Goal: Navigation & Orientation: Find specific page/section

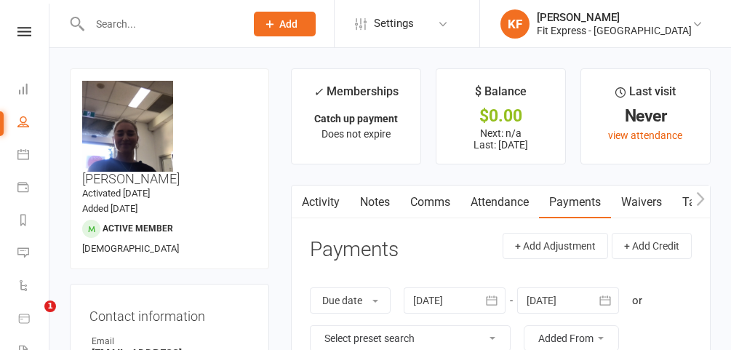
scroll to position [223, 0]
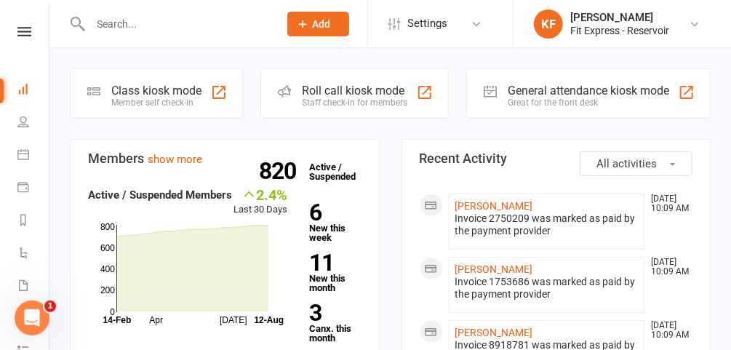
click at [21, 29] on icon at bounding box center [24, 31] width 14 height 9
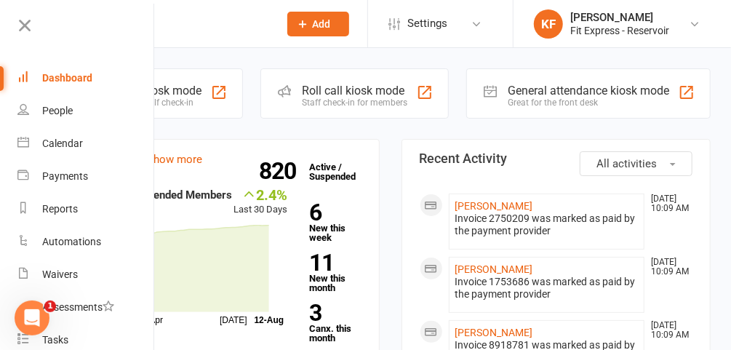
click at [54, 274] on div "Waivers" at bounding box center [60, 274] width 36 height 12
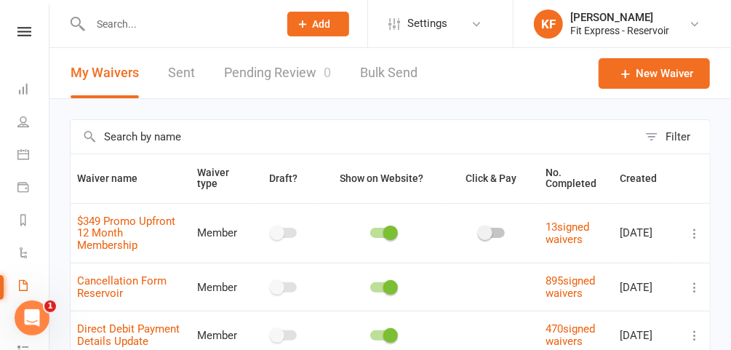
click at [17, 34] on icon at bounding box center [24, 31] width 14 height 9
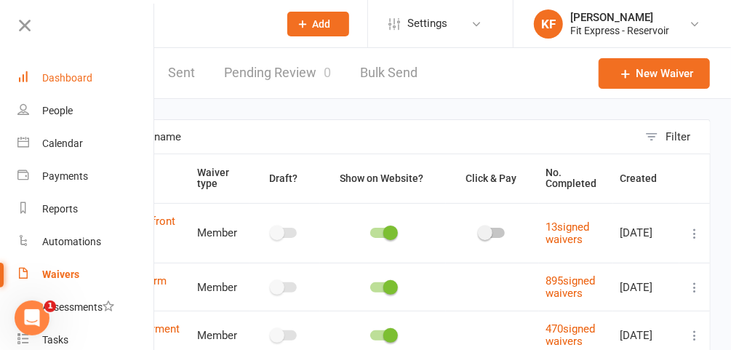
click at [58, 71] on link "Dashboard" at bounding box center [85, 78] width 137 height 33
